Goal: Information Seeking & Learning: Learn about a topic

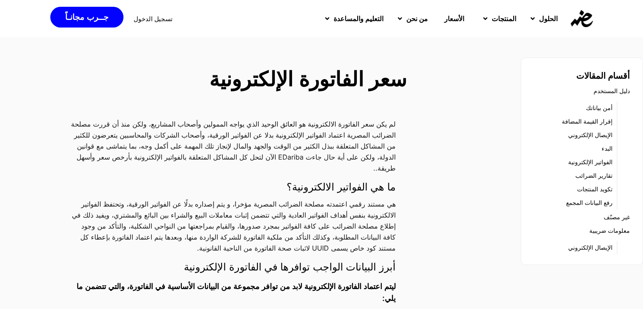
click at [364, 124] on p "لم يكن سعر الفاتورة الالكترونية هو العائق الوحيد الذي يواجه الممولين وأصحاب الم…" at bounding box center [232, 145] width 326 height 55
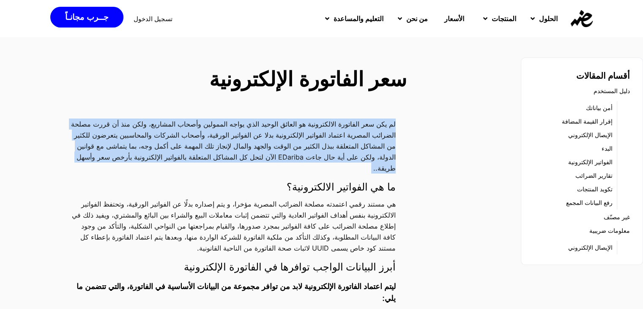
click at [364, 124] on p "لم يكن سعر الفاتورة الالكترونية هو العائق الوحيد الذي يواجه الممولين وأصحاب الم…" at bounding box center [232, 145] width 326 height 55
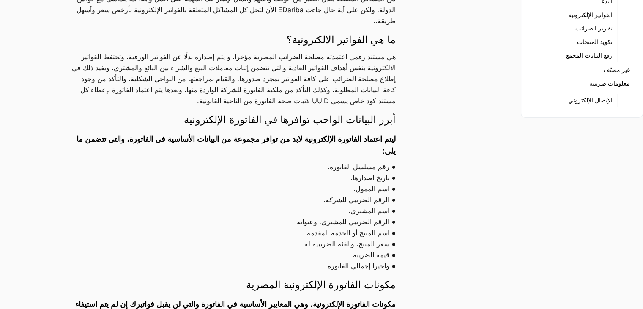
scroll to position [150, 0]
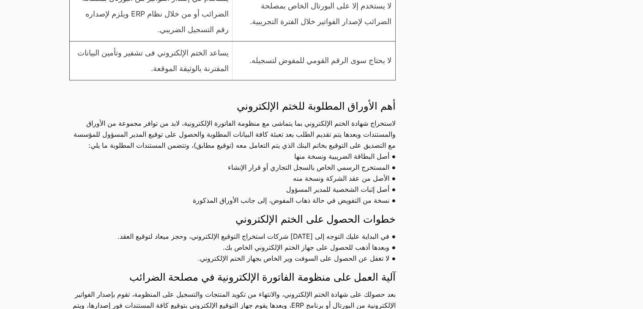
scroll to position [643, 0]
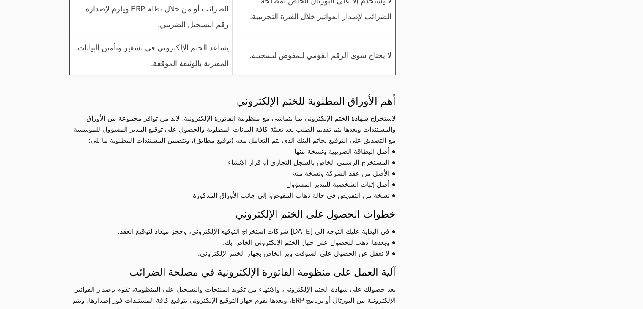
click at [384, 175] on p "● أصل البطاقة الضريبية ونسخة منها ● المستخرج الرسمي الخاص بالسجل التجاري أو قرا…" at bounding box center [232, 172] width 326 height 55
click at [379, 186] on p "● أصل البطاقة الضريبية ونسخة منها ● المستخرج الرسمي الخاص بالسجل التجاري أو قرا…" at bounding box center [232, 172] width 326 height 55
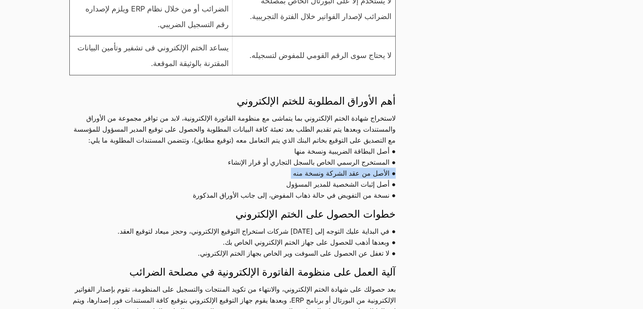
click at [379, 186] on p "● أصل البطاقة الضريبية ونسخة منها ● المستخرج الرسمي الخاص بالسجل التجاري أو قرا…" at bounding box center [232, 172] width 326 height 55
click at [376, 194] on p "● أصل البطاقة الضريبية ونسخة منها ● المستخرج الرسمي الخاص بالسجل التجاري أو قرا…" at bounding box center [232, 172] width 326 height 55
click at [374, 200] on p "● أصل البطاقة الضريبية ونسخة منها ● المستخرج الرسمي الخاص بالسجل التجاري أو قرا…" at bounding box center [232, 172] width 326 height 55
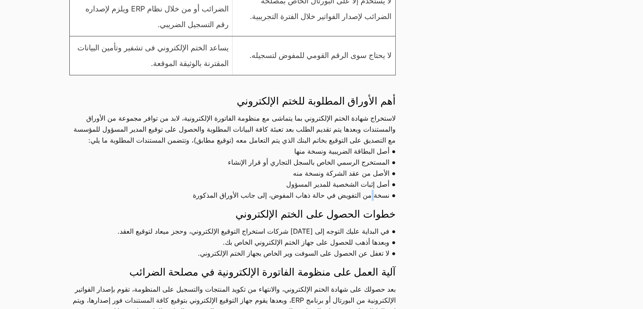
click at [374, 200] on p "● أصل البطاقة الضريبية ونسخة منها ● المستخرج الرسمي الخاص بالسجل التجاري أو قرا…" at bounding box center [232, 172] width 326 height 55
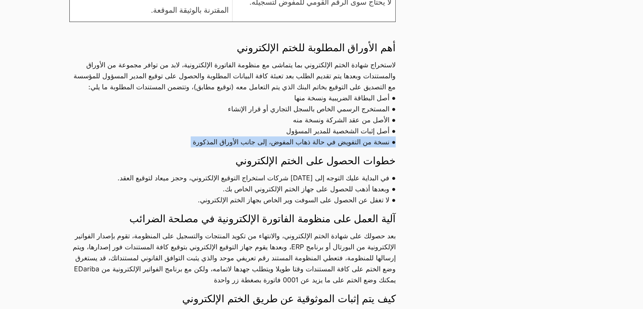
scroll to position [704, 0]
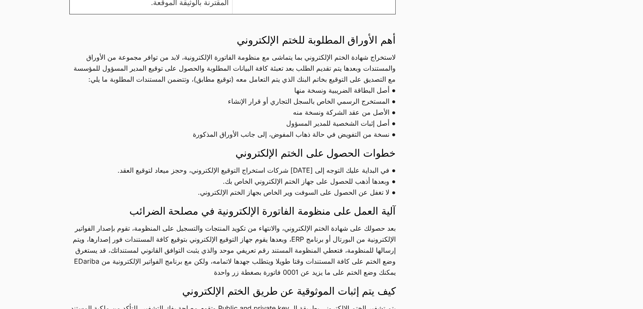
click at [374, 197] on p "● في البداية عليك التوجه إلى [DATE] شركات استخراج التوقيع الإلكتروني، وحجز ميعا…" at bounding box center [232, 181] width 326 height 33
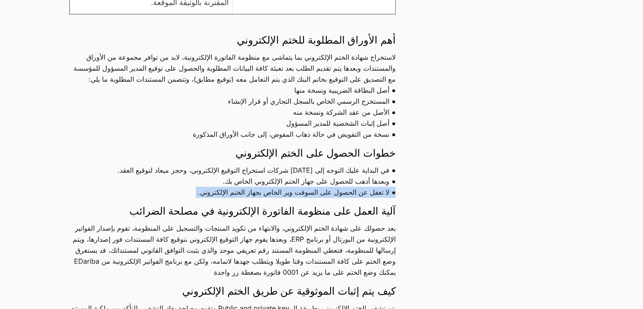
click at [374, 197] on p "● في البداية عليك التوجه إلى [DATE] شركات استخراج التوقيع الإلكتروني، وحجز ميعا…" at bounding box center [232, 181] width 326 height 33
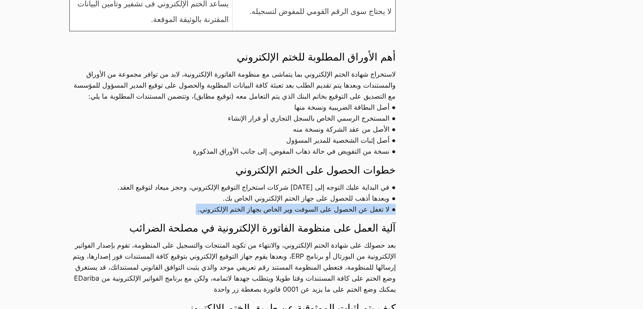
scroll to position [650, 0]
